Goal: Information Seeking & Learning: Learn about a topic

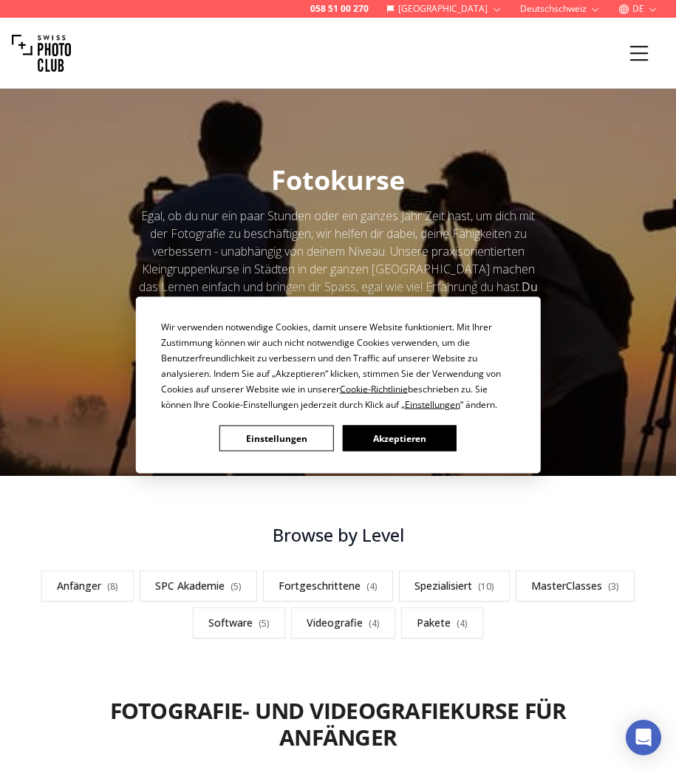
click at [259, 438] on button "Einstellungen" at bounding box center [276, 439] width 114 height 26
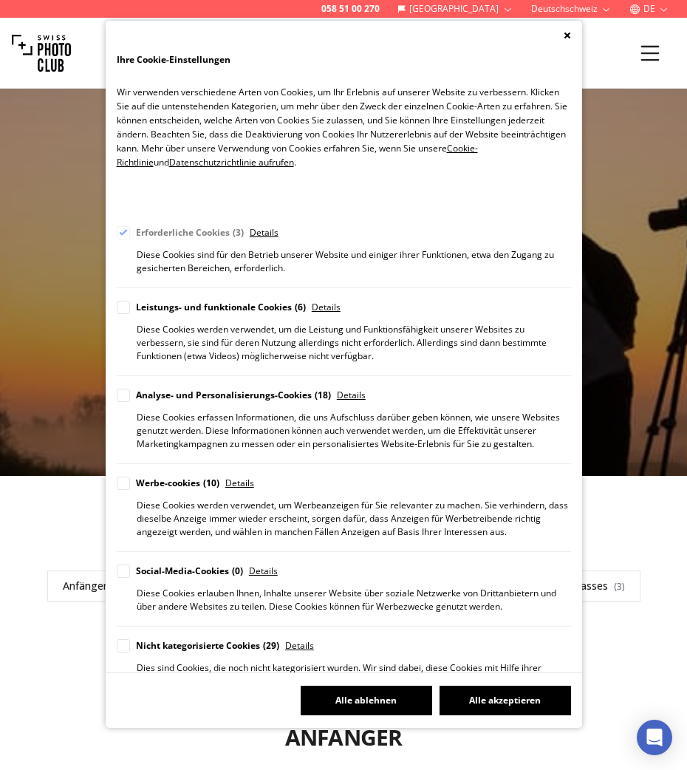
click at [336, 702] on button "Alle ablehnen" at bounding box center [367, 701] width 132 height 30
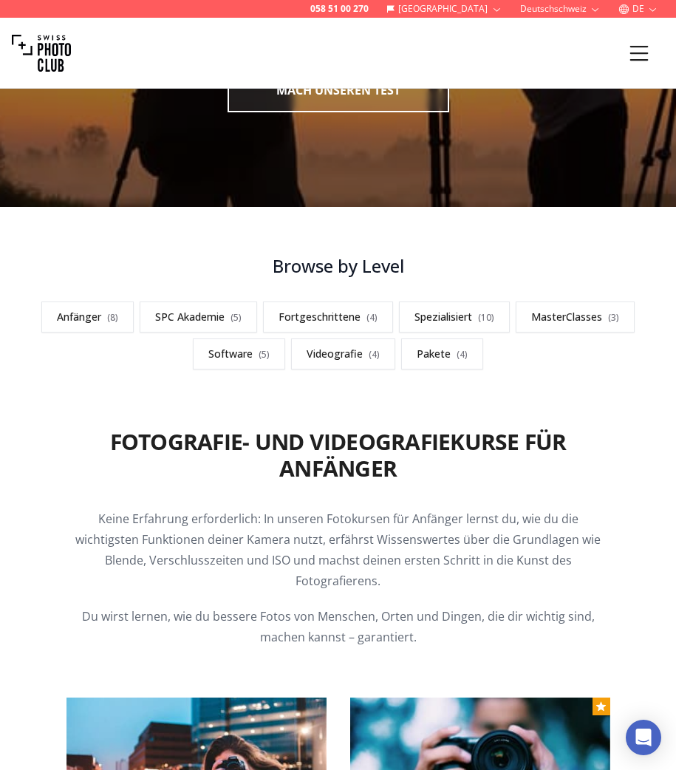
scroll to position [408, 0]
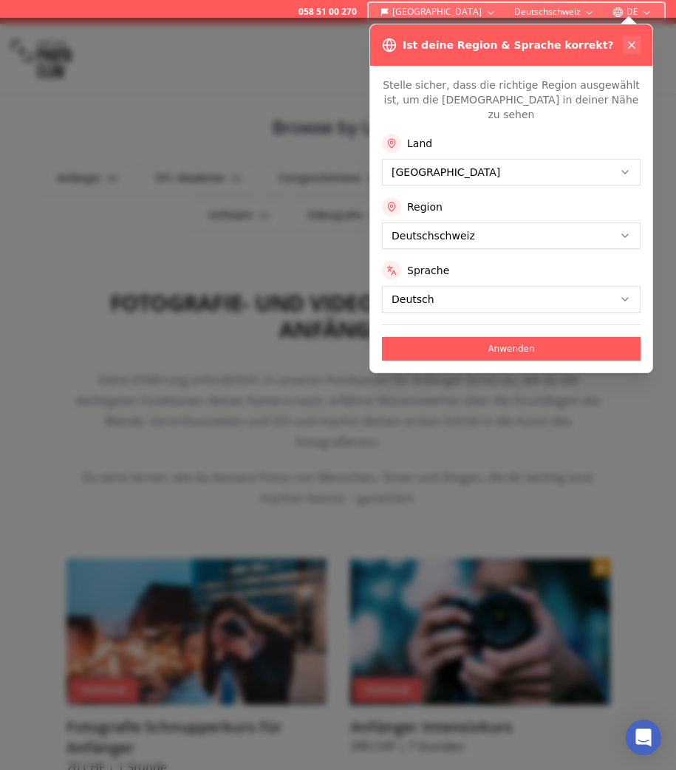
click at [632, 46] on icon at bounding box center [632, 45] width 12 height 12
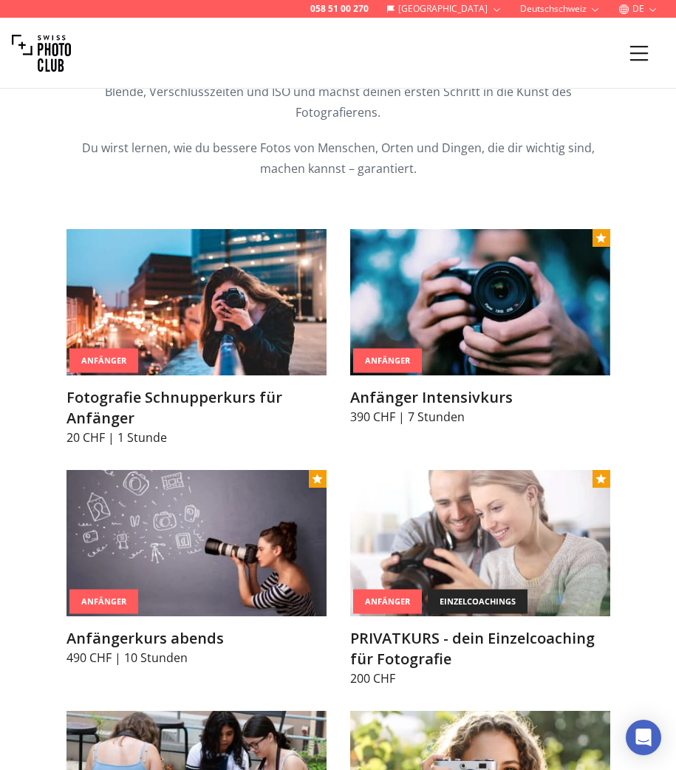
scroll to position [800, 0]
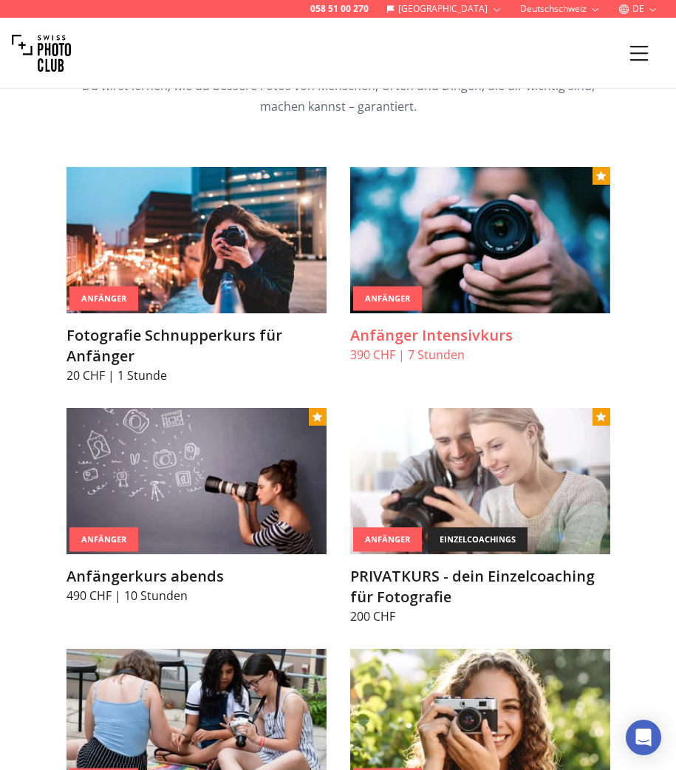
click at [440, 257] on img at bounding box center [480, 240] width 260 height 146
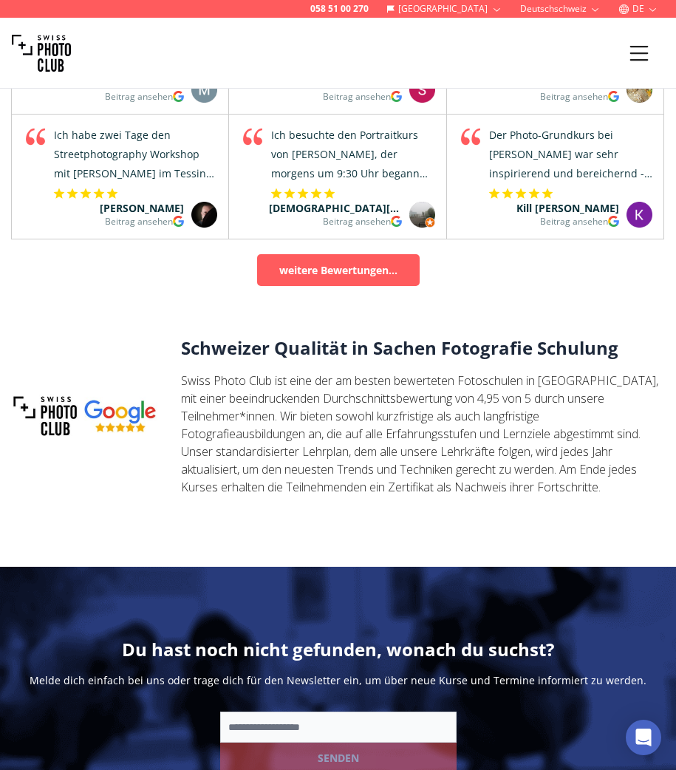
scroll to position [2947, 0]
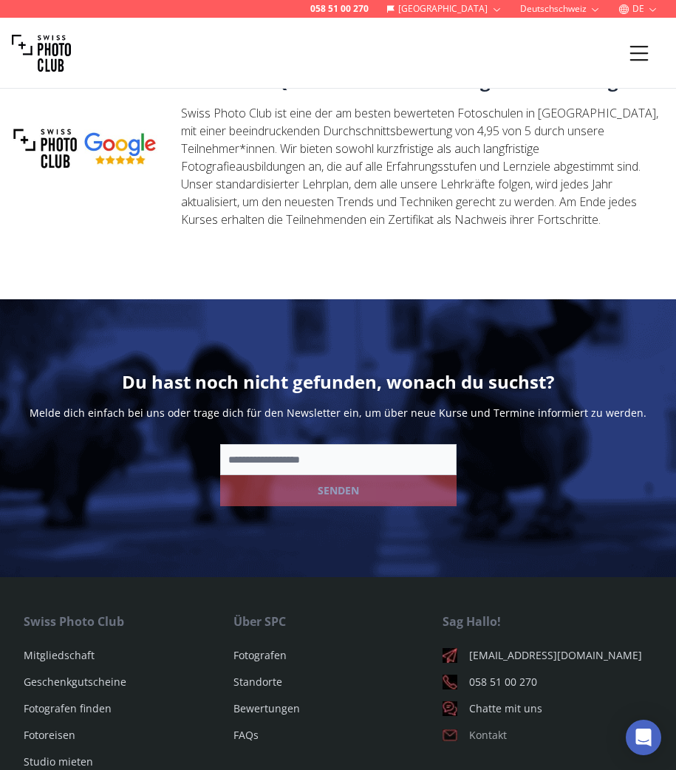
click at [489, 728] on link "Kontakt" at bounding box center [548, 735] width 210 height 15
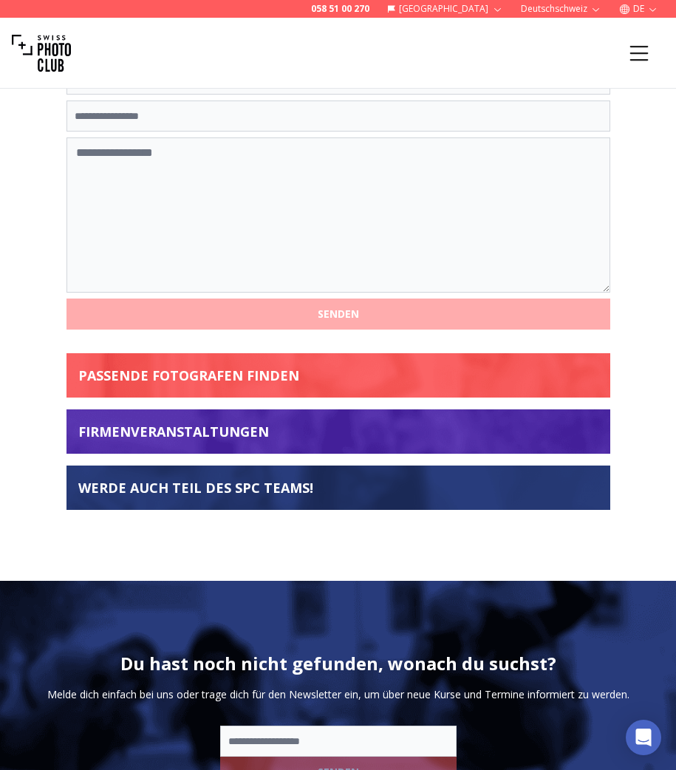
scroll to position [845, 0]
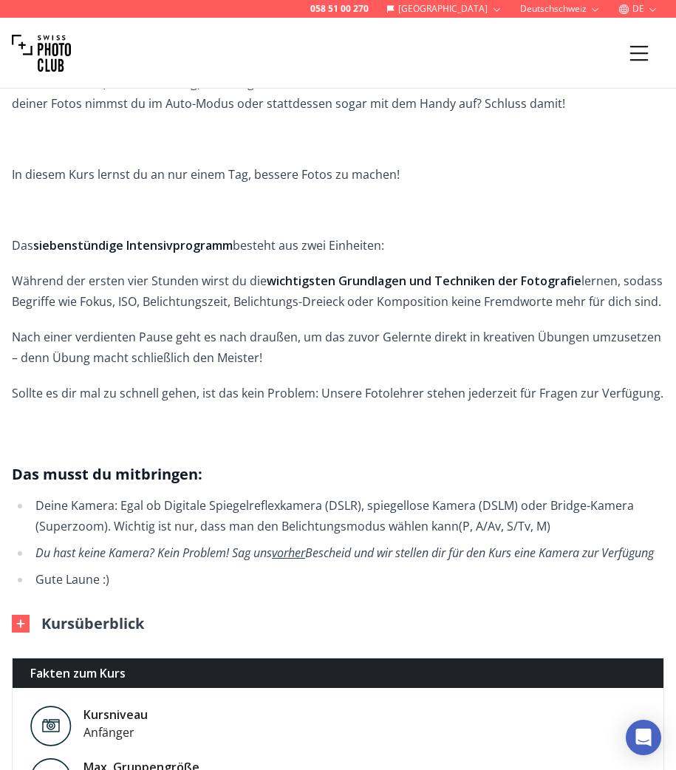
scroll to position [663, 0]
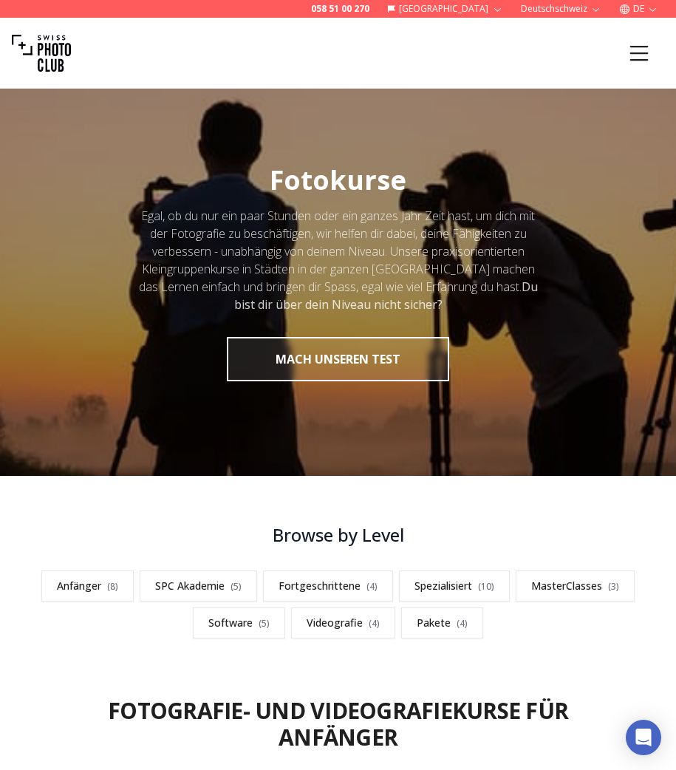
click at [638, 55] on icon "Menu" at bounding box center [639, 53] width 27 height 27
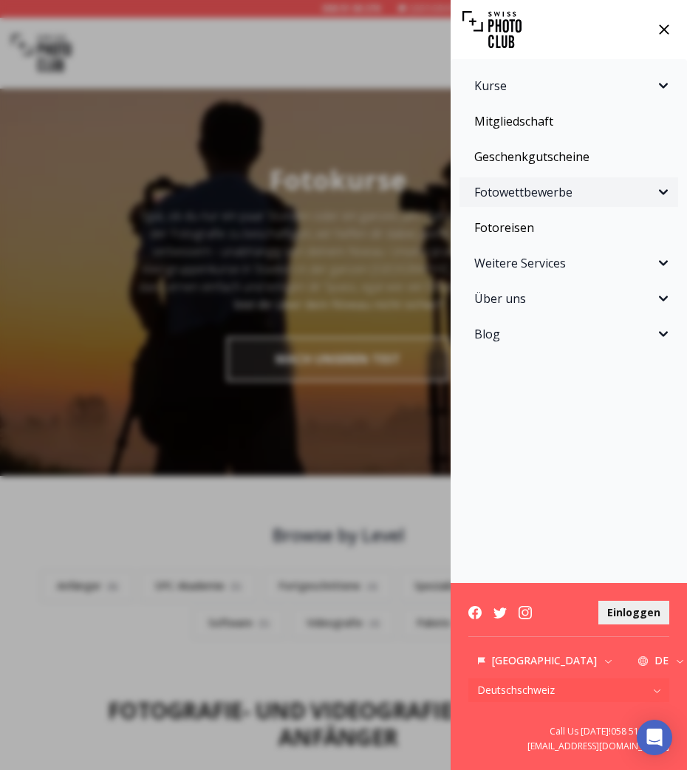
click at [502, 196] on span "Fotowettbewerbe" at bounding box center [564, 192] width 180 height 18
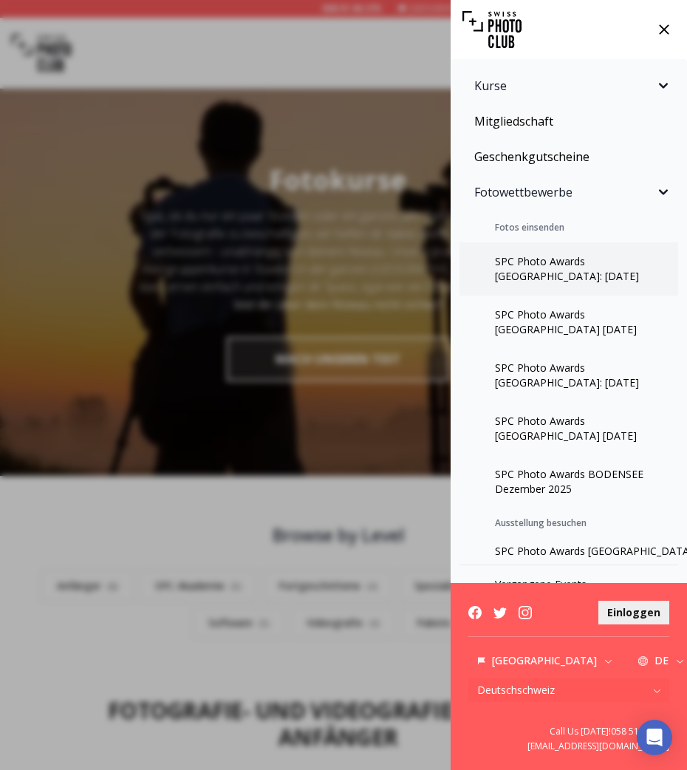
click at [505, 268] on link "SPC Photo Awards [GEOGRAPHIC_DATA]: [DATE]" at bounding box center [569, 268] width 219 height 53
click at [521, 313] on link "SPC Photo Awards [GEOGRAPHIC_DATA] [DATE]" at bounding box center [569, 322] width 219 height 53
click at [522, 375] on link "SPC Photo Awards [GEOGRAPHIC_DATA]: [DATE]" at bounding box center [569, 375] width 219 height 53
click at [319, 359] on div "Kurse Fotokurse Kommende Kurse Praxis-Workshops Einzelcoaching Kurspakete SPC A…" at bounding box center [343, 385] width 687 height 770
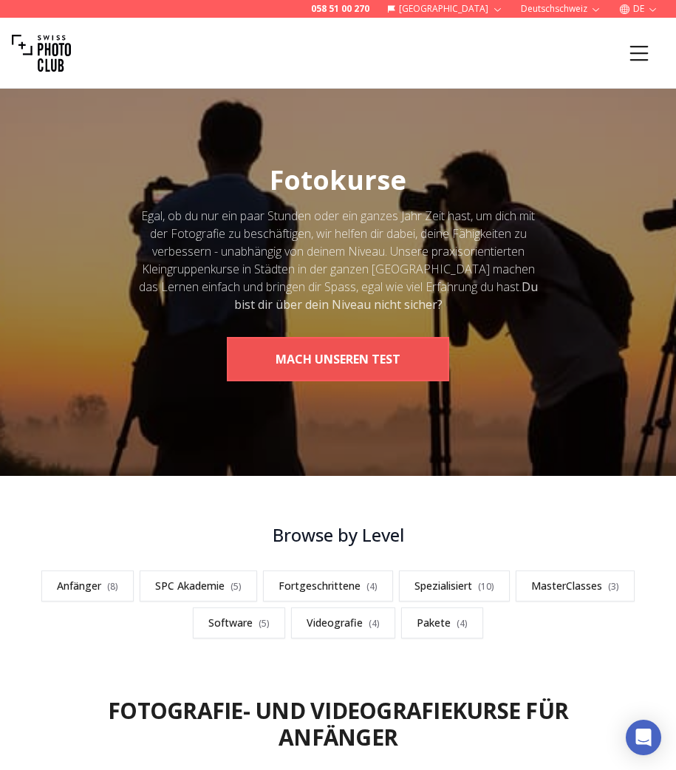
click at [310, 363] on button "MACH UNSEREN TEST" at bounding box center [338, 359] width 222 height 44
